Goal: Information Seeking & Learning: Learn about a topic

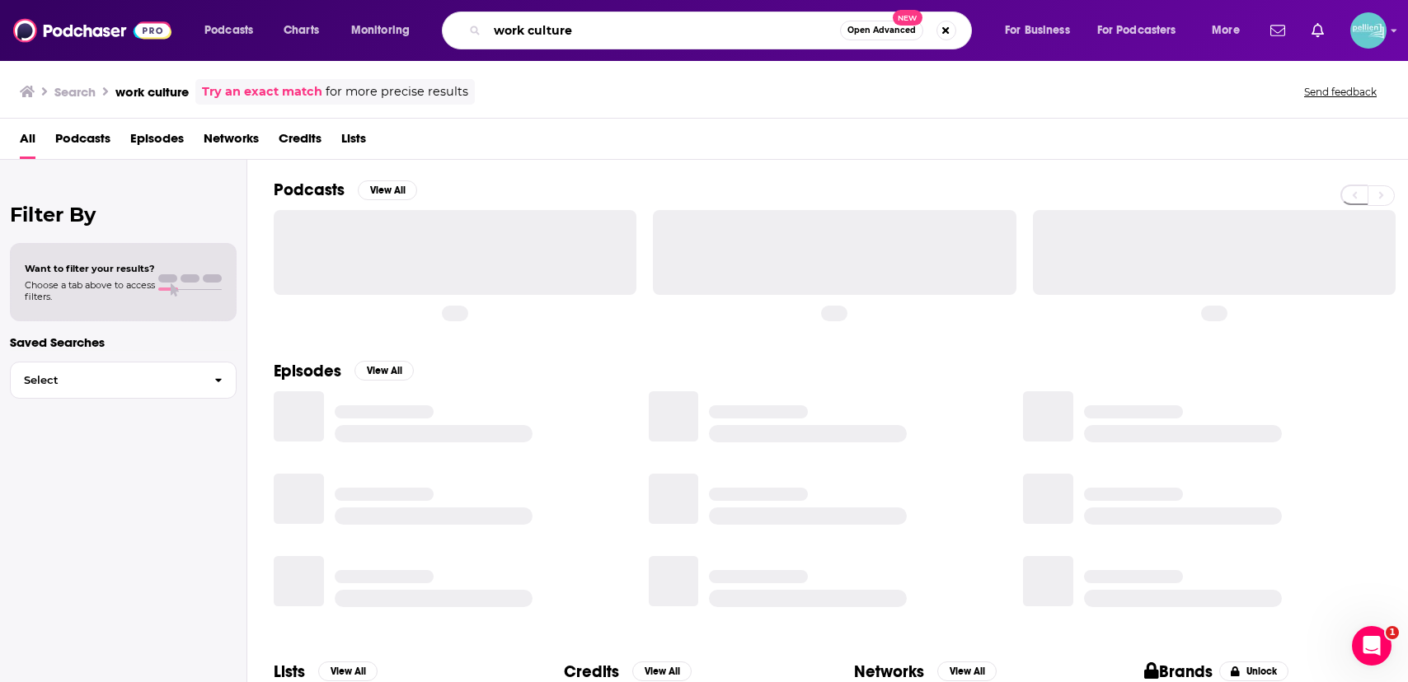
click at [563, 40] on input "work culture" at bounding box center [663, 30] width 353 height 26
paste input "[PERSON_NAME] Show"
type input "[PERSON_NAME] Show"
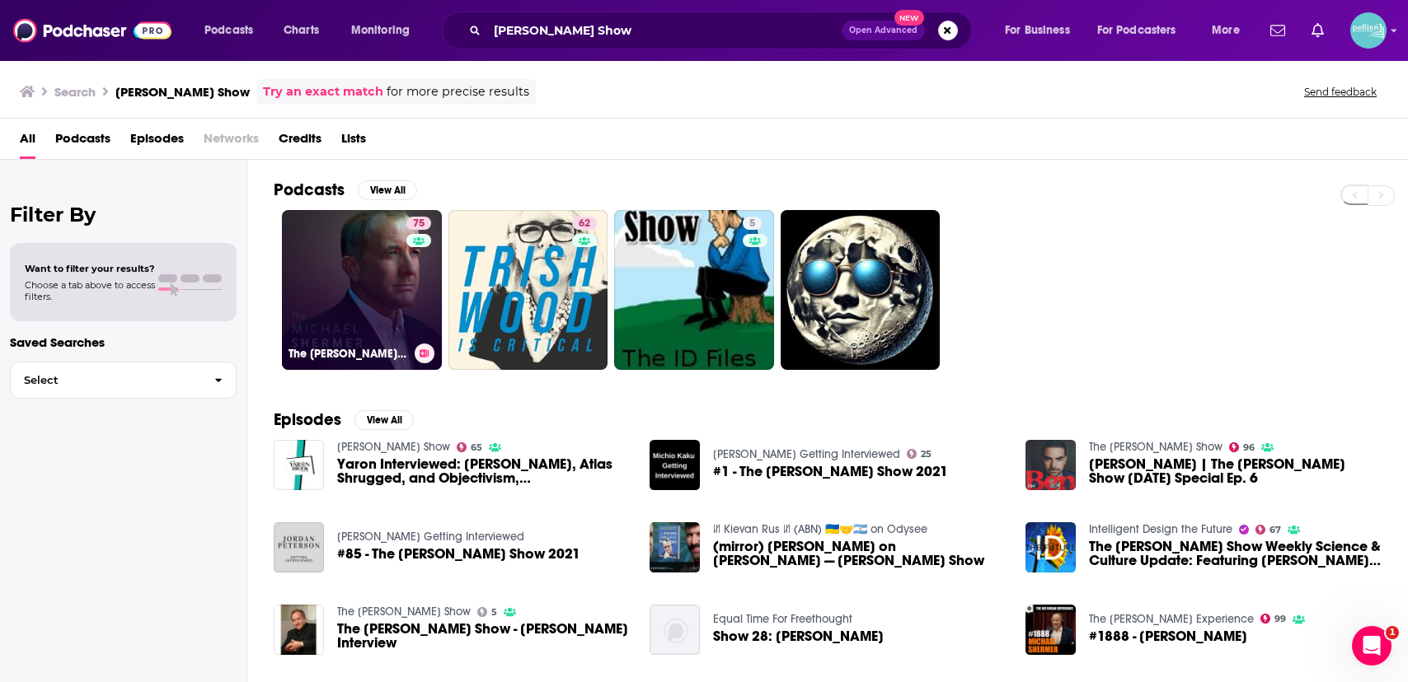
click at [391, 258] on link "75 The [PERSON_NAME] Show" at bounding box center [362, 290] width 160 height 160
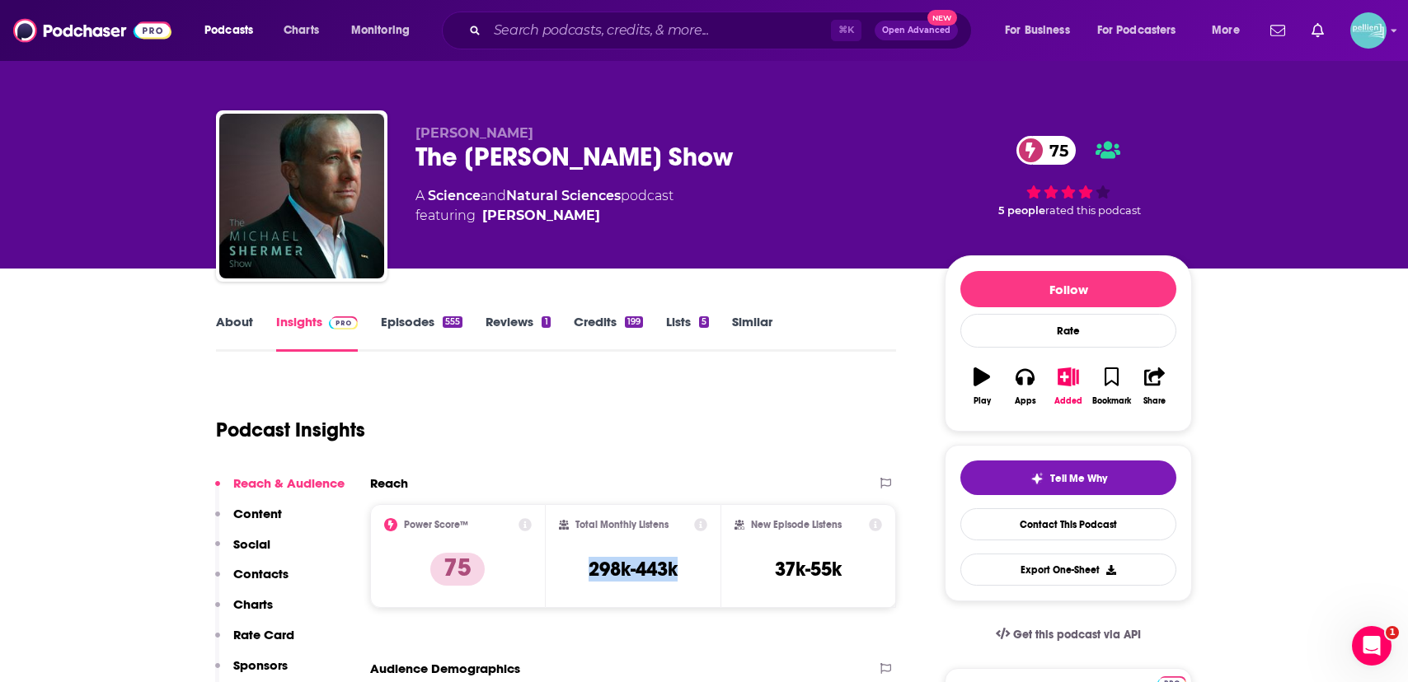
drag, startPoint x: 689, startPoint y: 574, endPoint x: 572, endPoint y: 574, distance: 117.0
click at [572, 574] on div "Total Monthly Listens 298k-443k" at bounding box center [633, 556] width 149 height 76
copy h3 "298k-443k"
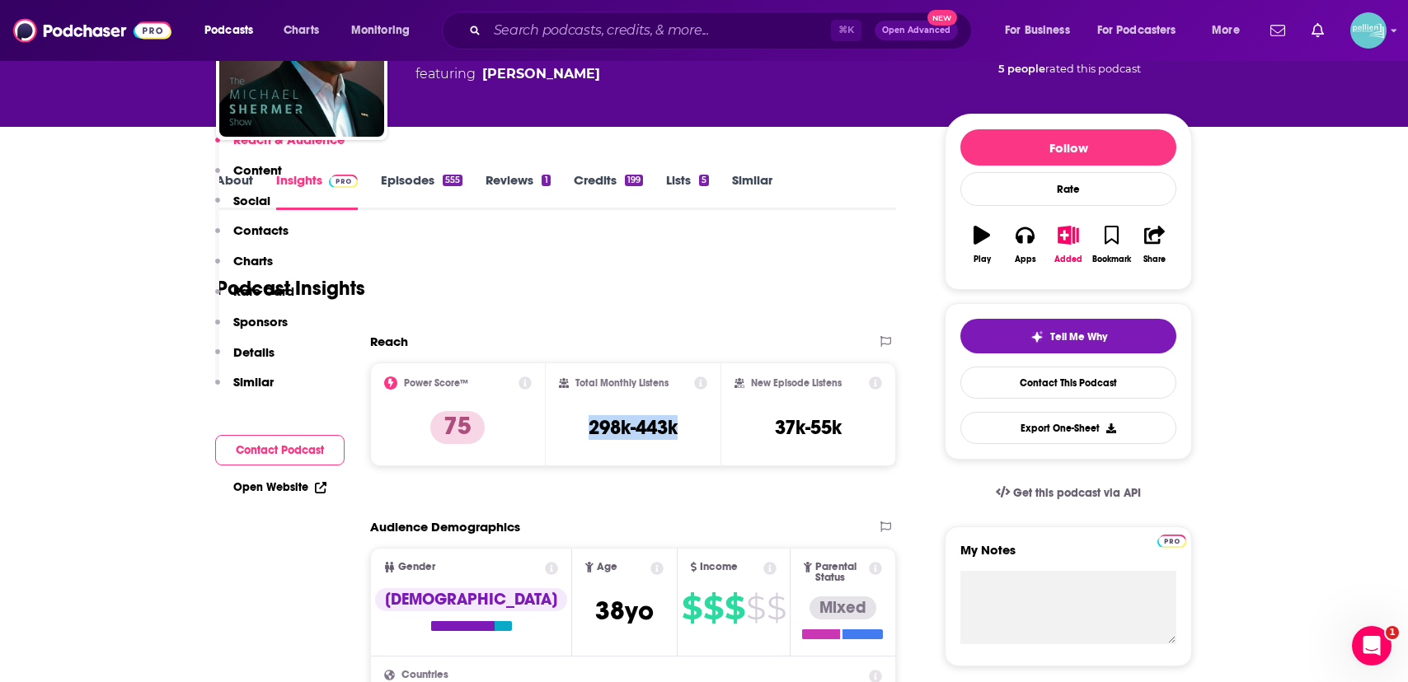
scroll to position [524, 0]
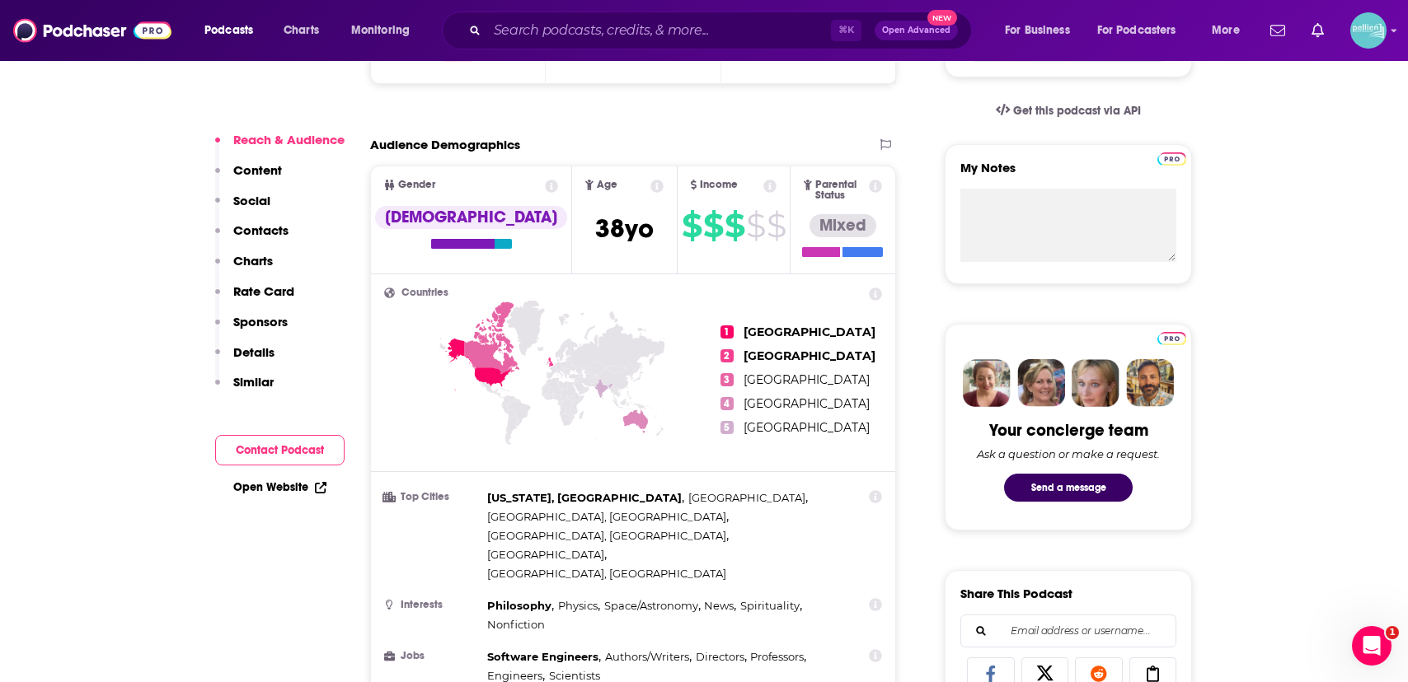
click at [285, 489] on link "Open Website" at bounding box center [279, 487] width 93 height 14
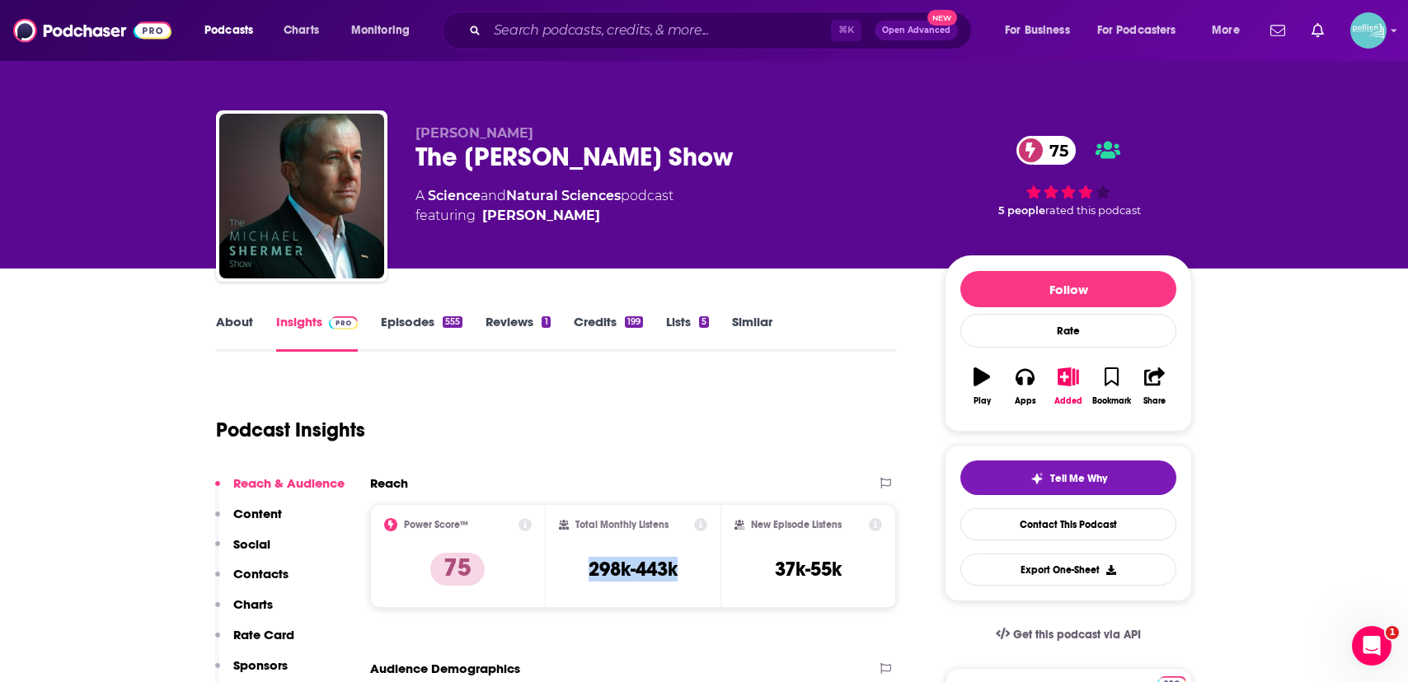
click at [237, 320] on link "About" at bounding box center [234, 333] width 37 height 38
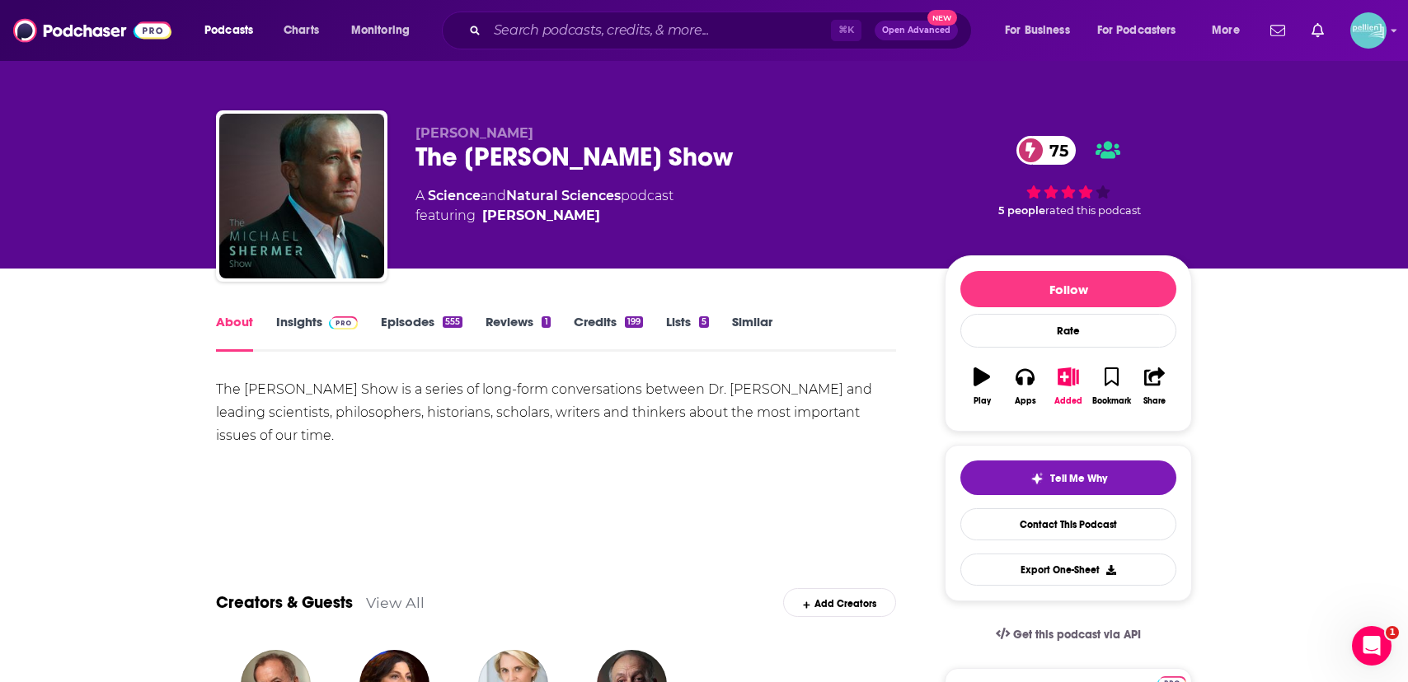
drag, startPoint x: 341, startPoint y: 438, endPoint x: 212, endPoint y: 395, distance: 136.6
copy div "The [PERSON_NAME] Show is a series of long-form conversations between Dr. [PERS…"
click at [301, 329] on link "Insights" at bounding box center [317, 333] width 82 height 38
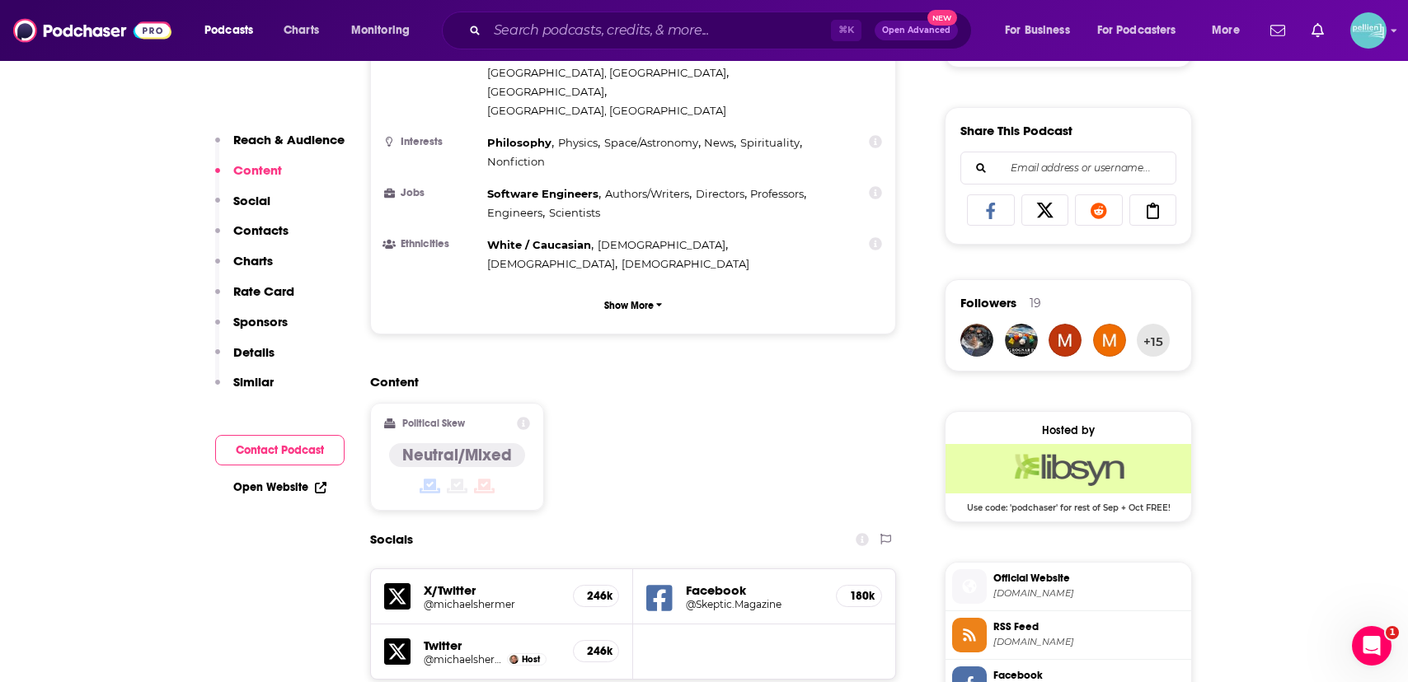
scroll to position [307, 0]
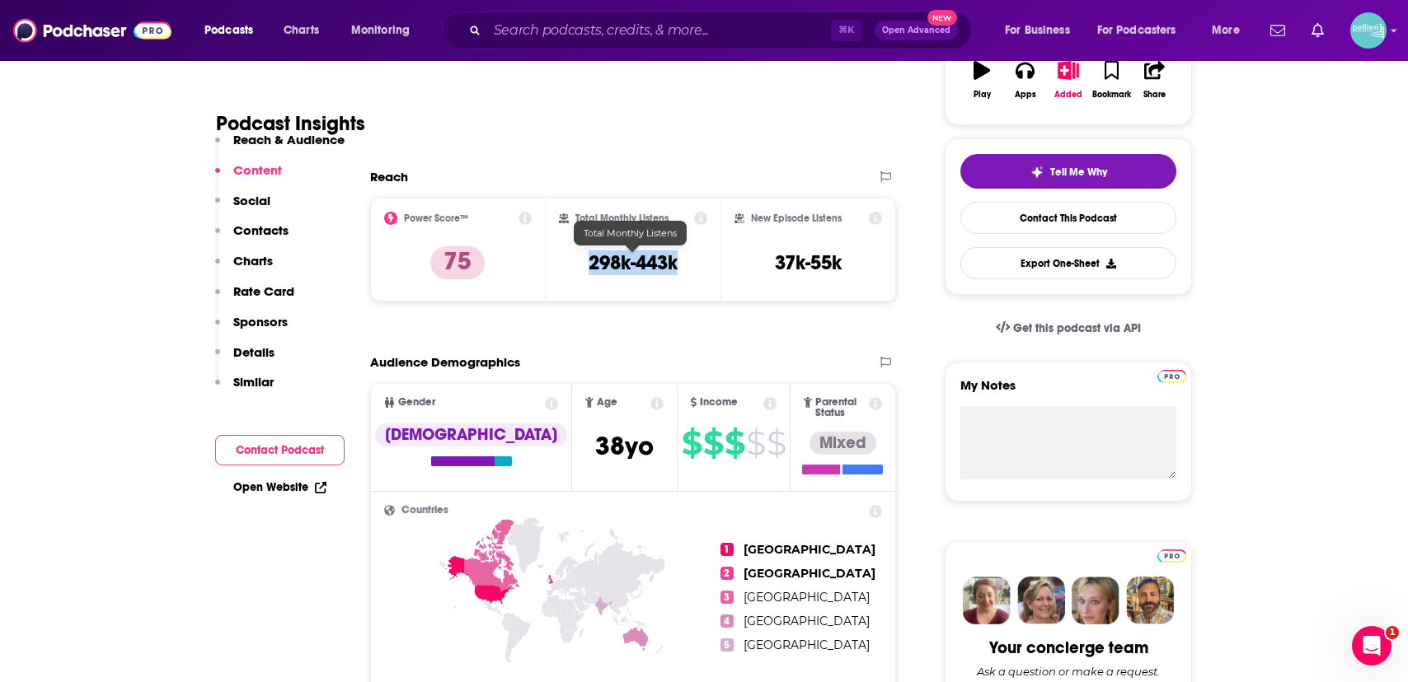
drag, startPoint x: 699, startPoint y: 260, endPoint x: 556, endPoint y: 269, distance: 142.9
click at [556, 269] on div "Total Monthly Listens 298k-443k" at bounding box center [634, 250] width 176 height 104
copy h3 "298k-443k"
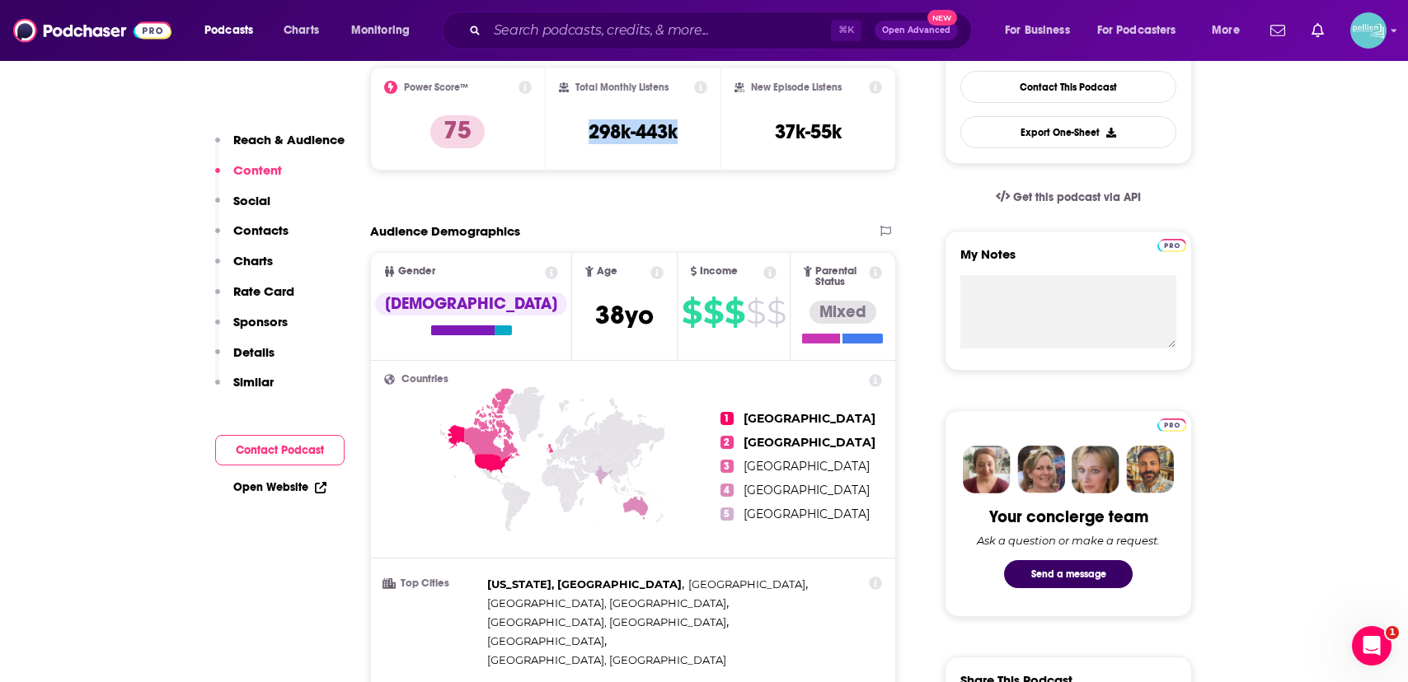
scroll to position [451, 0]
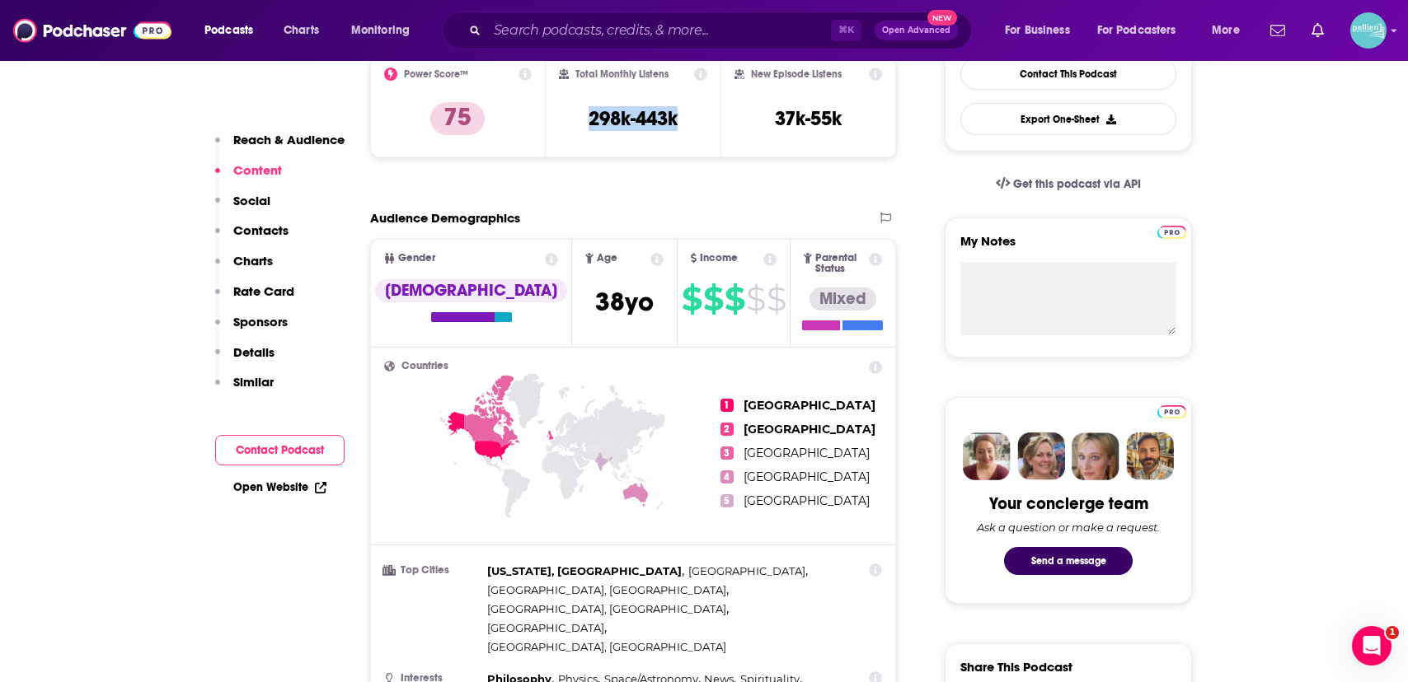
click at [281, 490] on link "Open Website" at bounding box center [279, 487] width 93 height 14
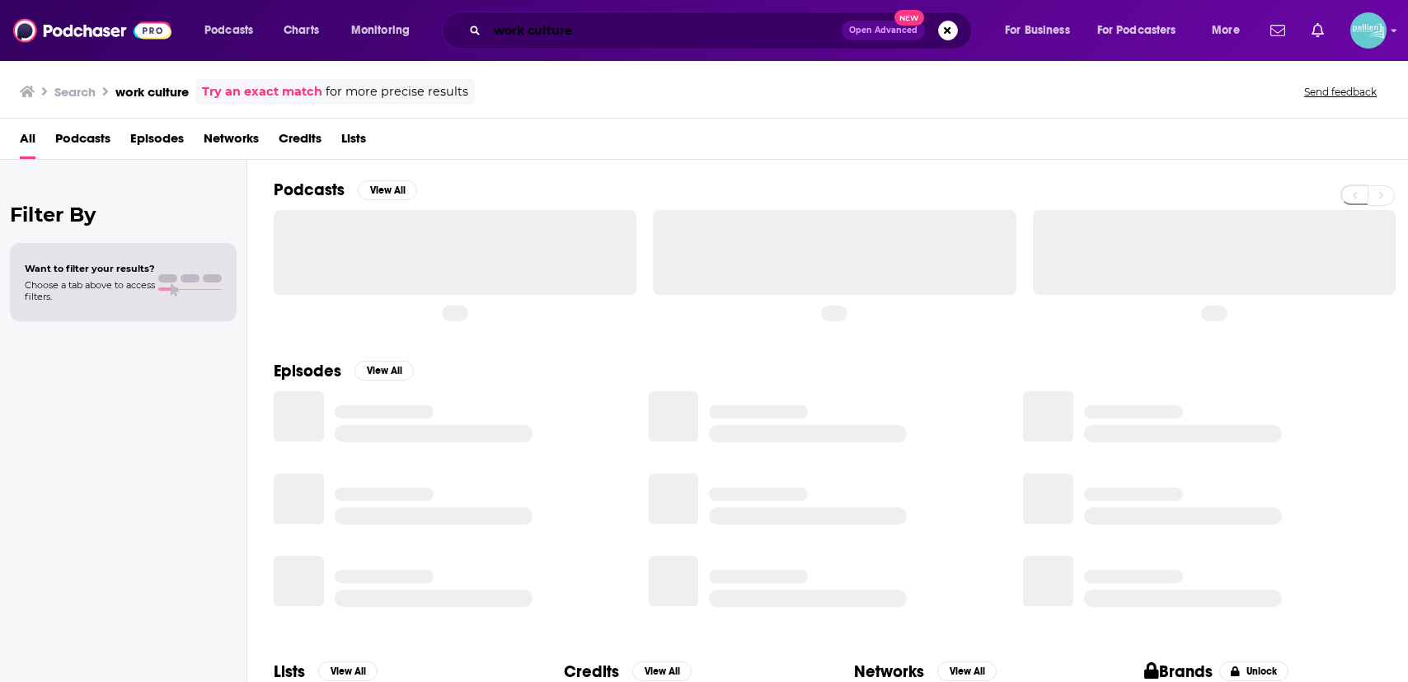
click at [719, 31] on input "work culture" at bounding box center [664, 30] width 354 height 26
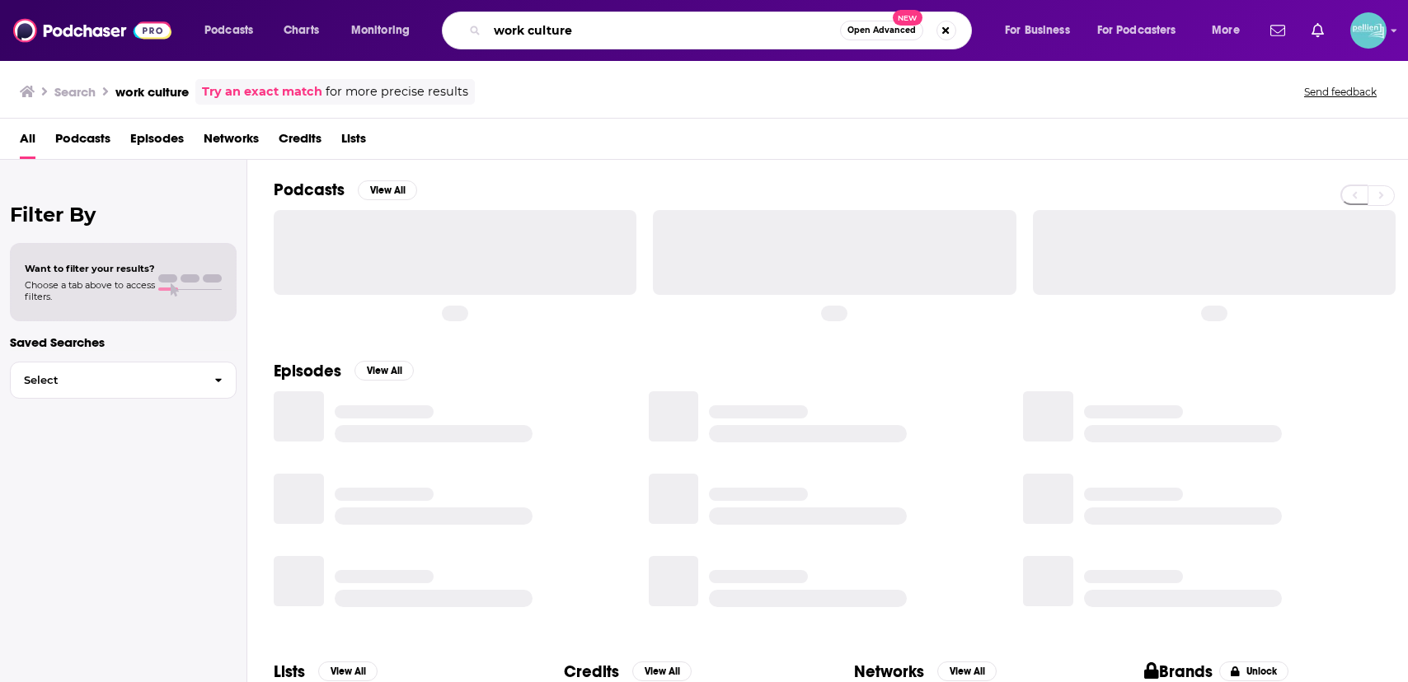
click at [719, 31] on input "work culture" at bounding box center [663, 30] width 353 height 26
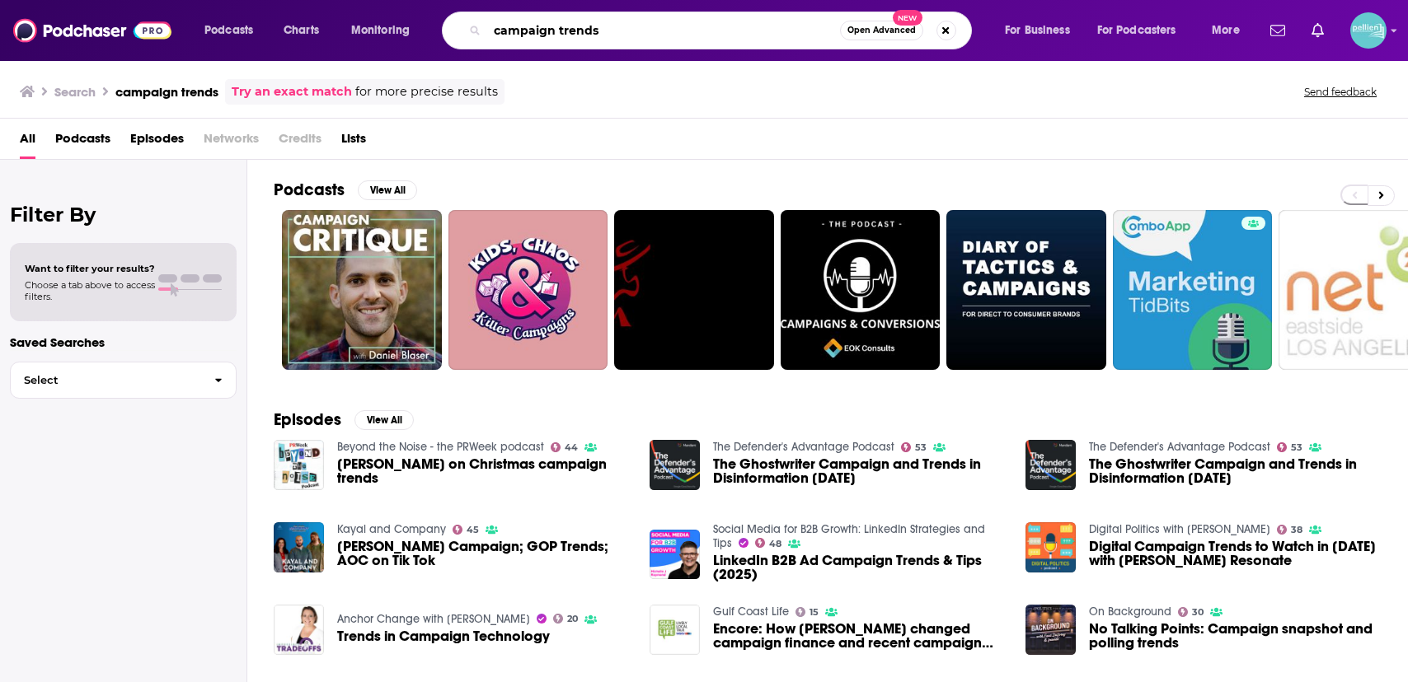
click at [618, 21] on input "campaign trends" at bounding box center [663, 30] width 353 height 26
type input "eric wilson campaign trends"
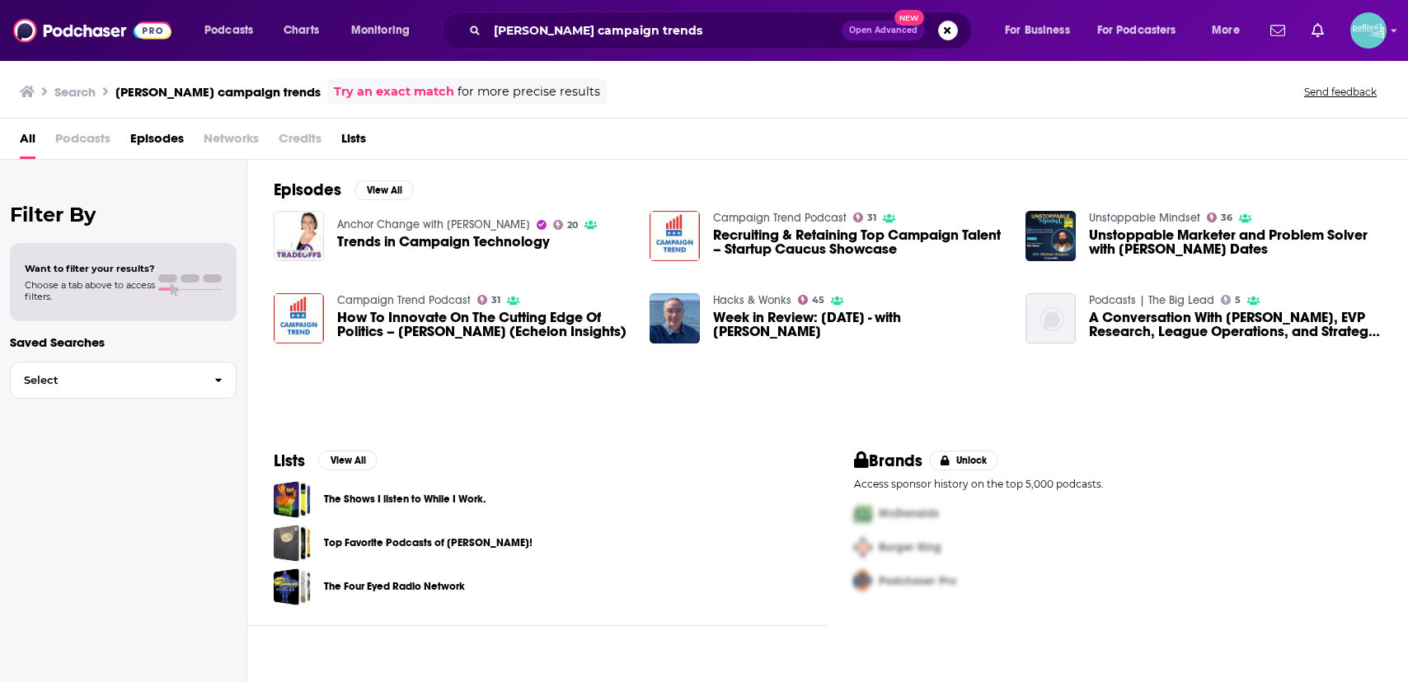
click at [460, 298] on link "Campaign Trend Podcast" at bounding box center [404, 300] width 134 height 14
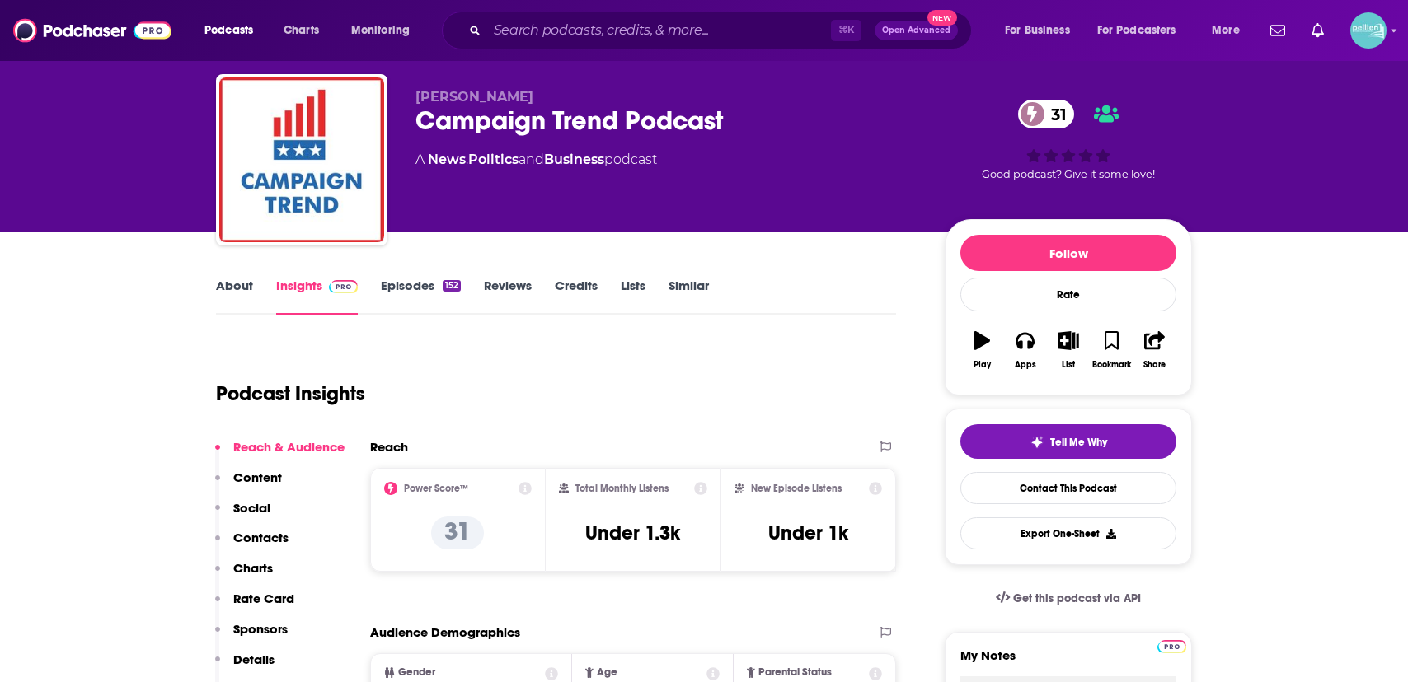
scroll to position [37, 0]
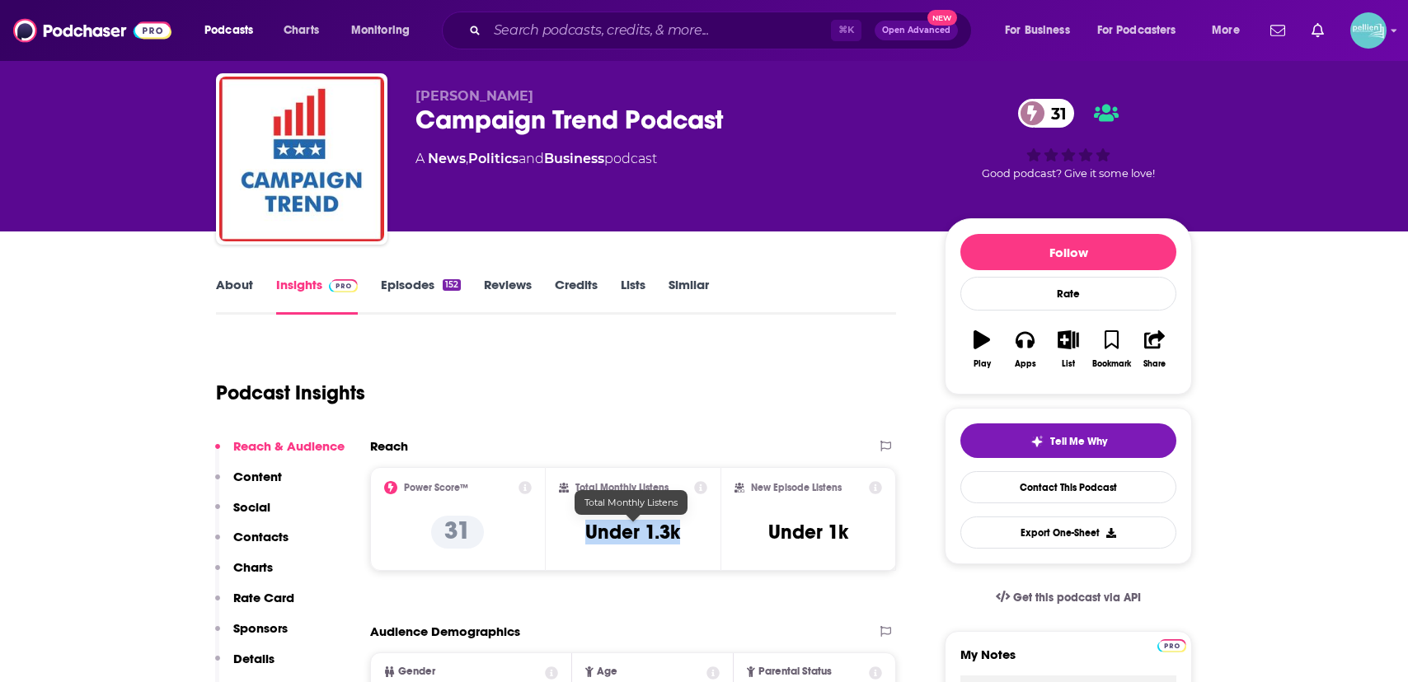
drag, startPoint x: 665, startPoint y: 541, endPoint x: 574, endPoint y: 533, distance: 91.8
click at [574, 533] on div "Total Monthly Listens Under 1.3k" at bounding box center [633, 519] width 149 height 76
copy h3 "Under 1.3k"
